Goal: Transaction & Acquisition: Subscribe to service/newsletter

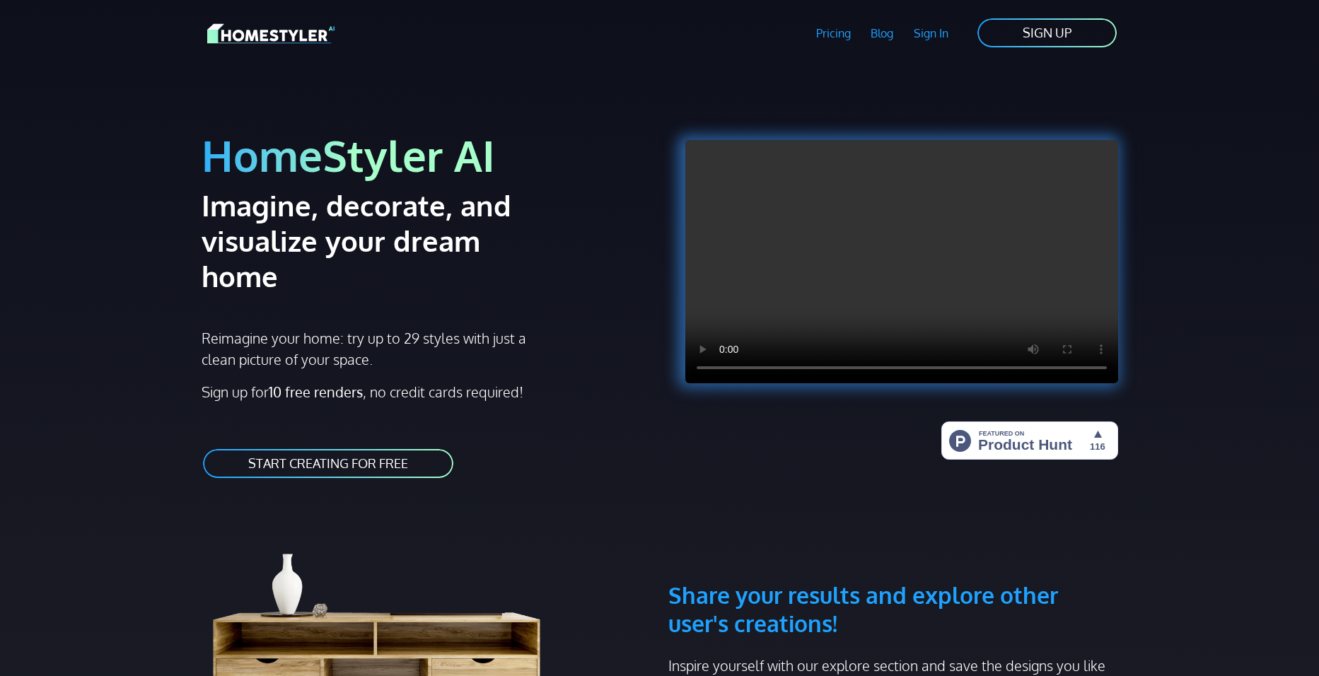
click at [1037, 52] on nav "Pricing Blog Sign In Sign Up SIGN UP" at bounding box center [659, 27] width 933 height 55
click at [1037, 38] on link "SIGN UP" at bounding box center [1047, 33] width 142 height 32
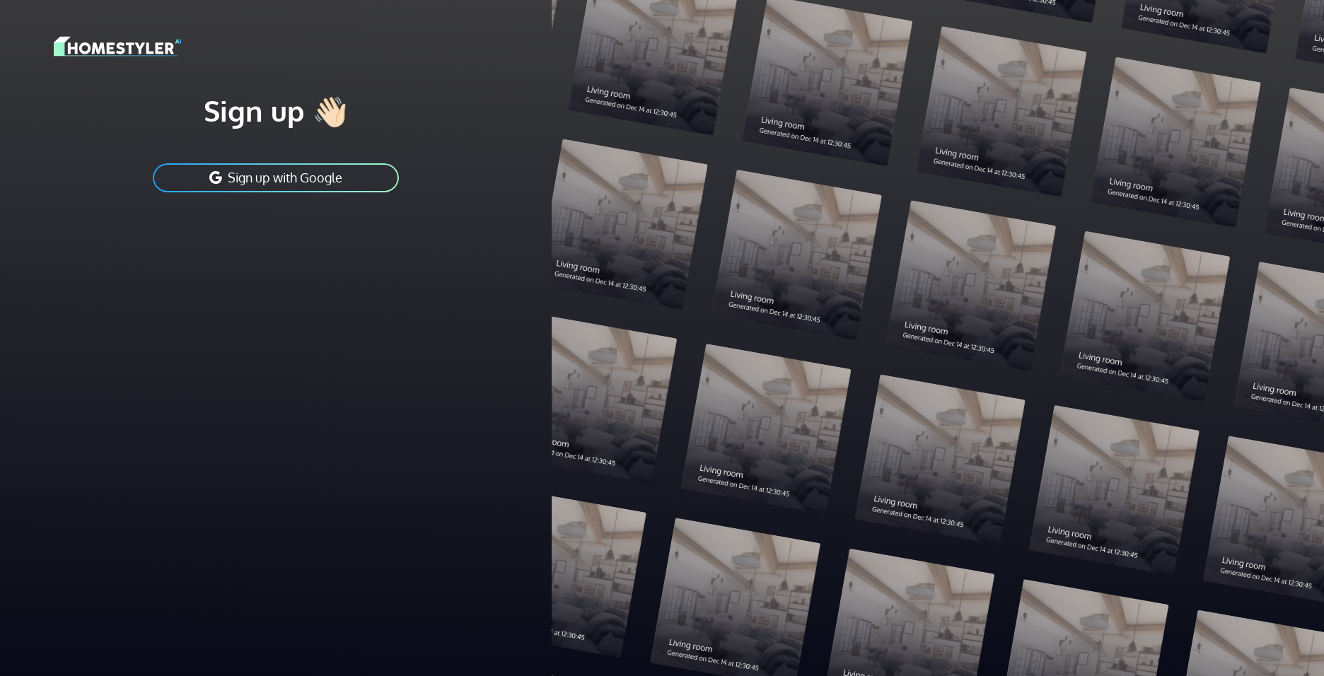
drag, startPoint x: 298, startPoint y: 170, endPoint x: 277, endPoint y: 182, distance: 23.8
click at [266, 159] on div "Sign up 👋🏻 Sign up with Google" at bounding box center [276, 143] width 444 height 101
click at [302, 175] on button "Sign up with Google" at bounding box center [275, 178] width 249 height 32
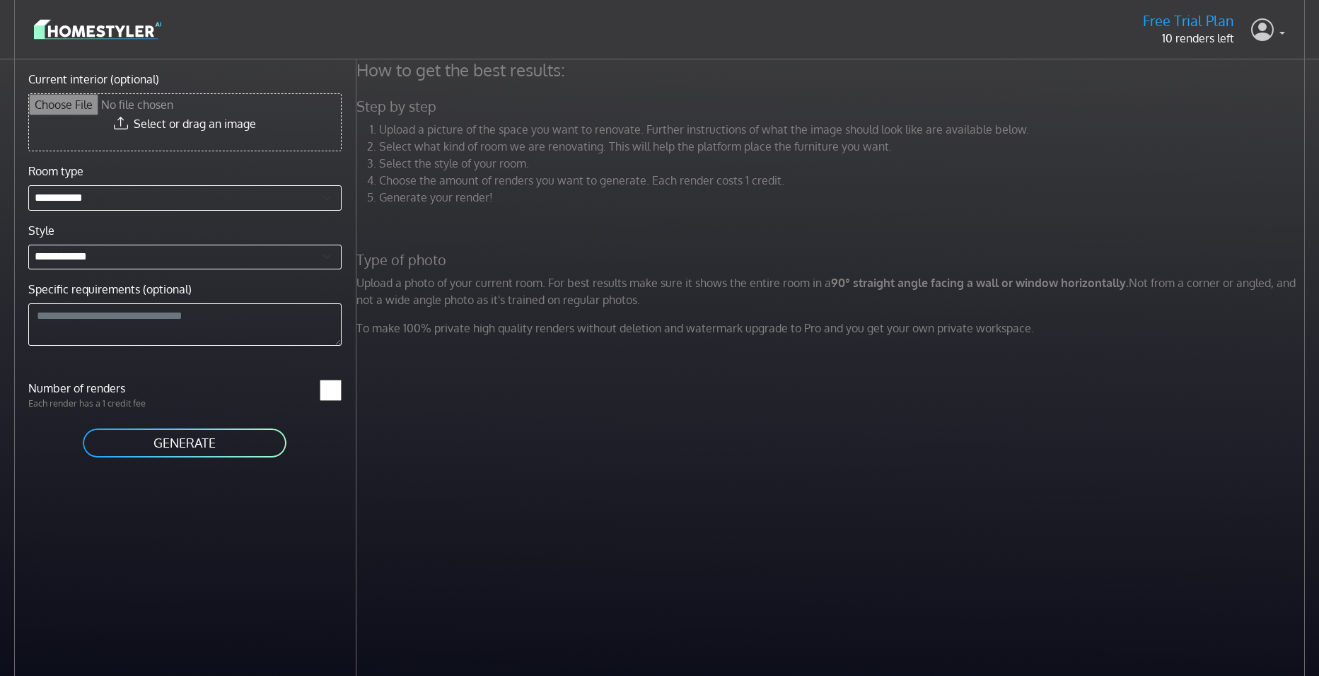
click at [1267, 31] on icon at bounding box center [1262, 29] width 23 height 29
click at [1209, 103] on button "Sign out" at bounding box center [1228, 100] width 112 height 23
